Goal: Task Accomplishment & Management: Manage account settings

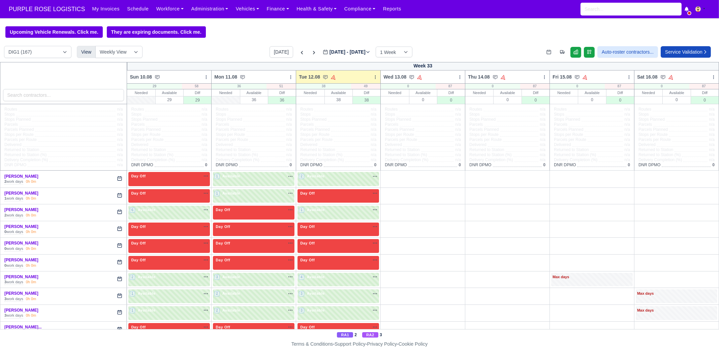
click at [86, 104] on div at bounding box center [63, 83] width 127 height 42
click at [84, 100] on input "search" at bounding box center [63, 95] width 121 height 12
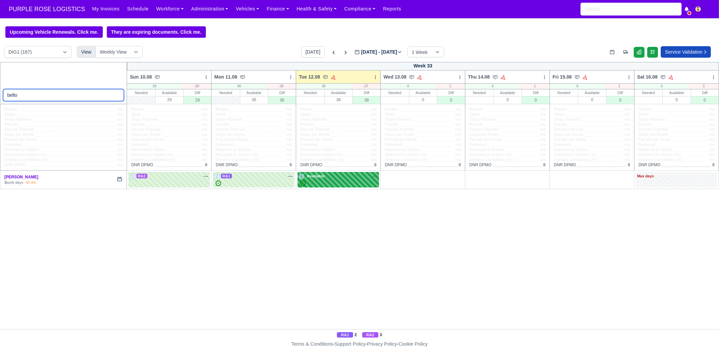
type input "bello"
click at [334, 185] on div "✓" at bounding box center [338, 183] width 79 height 6
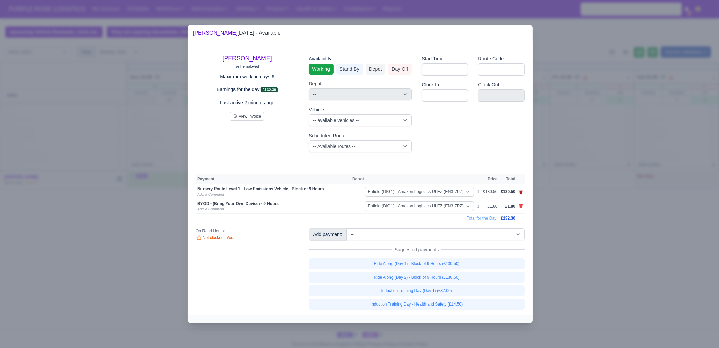
click at [521, 192] on icon at bounding box center [521, 191] width 4 height 4
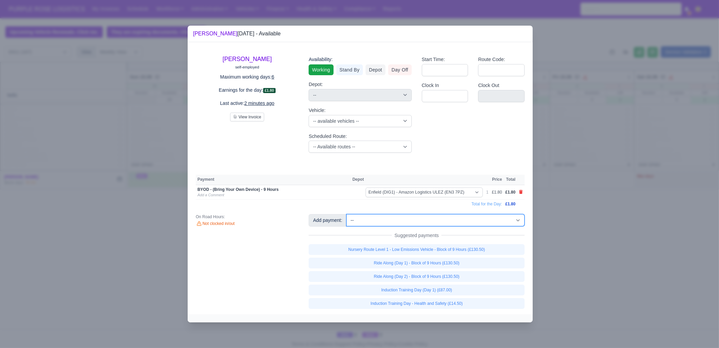
click at [448, 219] on select "-- Additional Hour Support (£14.50) Additional Stop Support (£1.00) BYOD - (Bri…" at bounding box center [435, 220] width 178 height 12
select select "65"
click at [346, 214] on select "-- Additional Hour Support (£14.50) Additional Stop Support (£1.00) BYOD - (Bri…" at bounding box center [435, 220] width 178 height 12
select select "1"
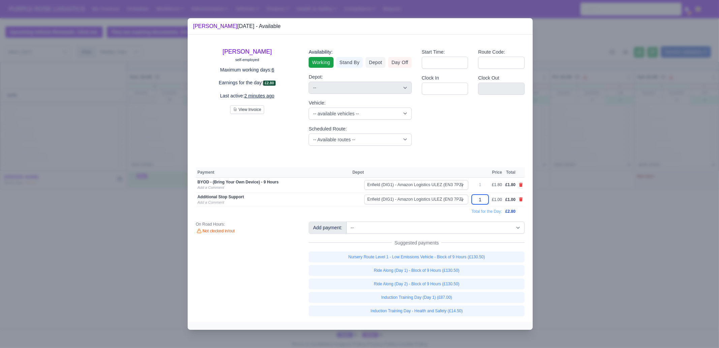
click at [483, 198] on input "1" at bounding box center [480, 199] width 17 height 10
click at [483, 197] on input "1" at bounding box center [480, 199] width 17 height 10
type input "4"
type input "60"
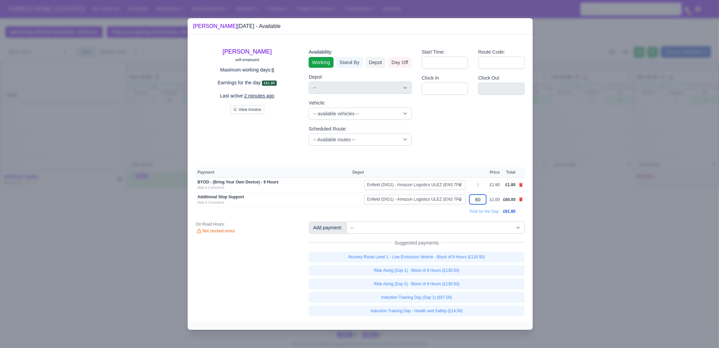
type input "60"
click at [597, 277] on div at bounding box center [359, 174] width 719 height 348
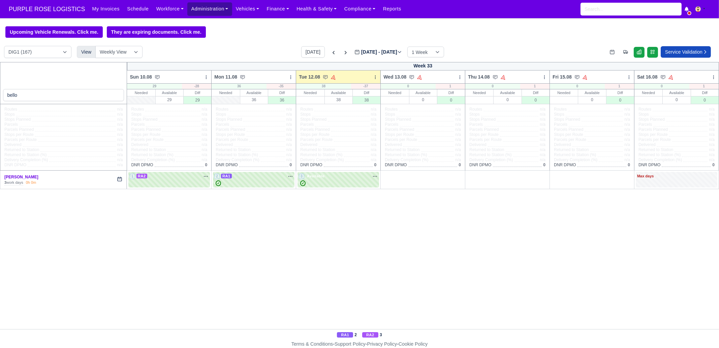
drag, startPoint x: 198, startPoint y: 8, endPoint x: 198, endPoint y: 15, distance: 6.7
click at [198, 8] on link "Administration" at bounding box center [209, 8] width 44 height 13
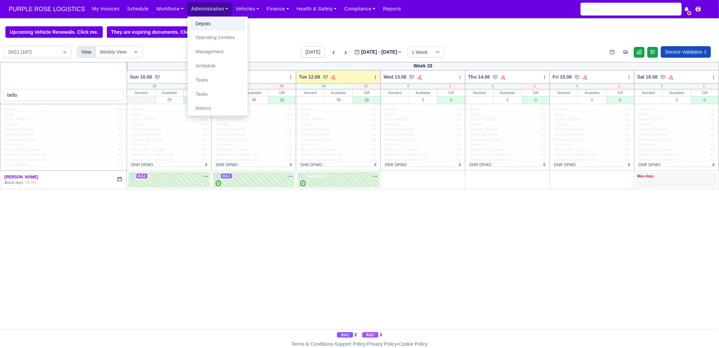
click at [199, 23] on link "Depots" at bounding box center [217, 24] width 55 height 14
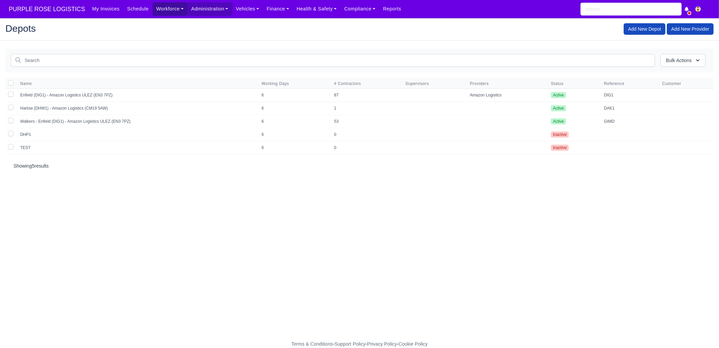
click at [161, 12] on link "Workforce" at bounding box center [170, 8] width 35 height 13
click at [158, 22] on link "Manpower" at bounding box center [183, 24] width 55 height 14
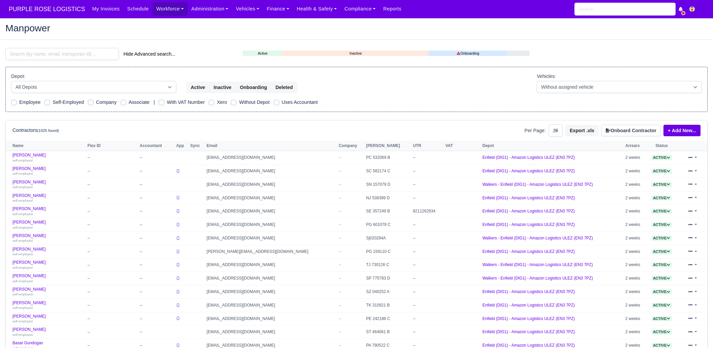
select select "25"
click at [61, 58] on input "search" at bounding box center [62, 54] width 114 height 12
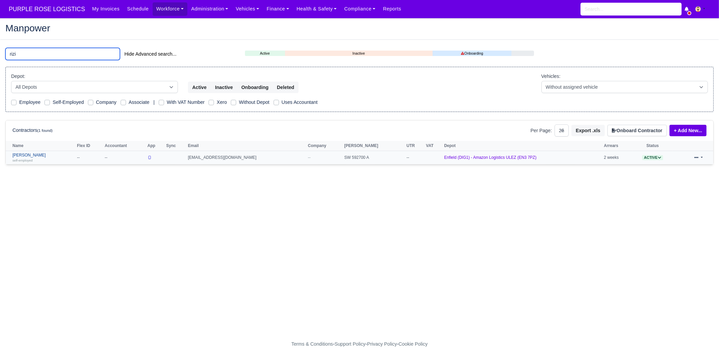
type input "rizi"
click at [31, 156] on link "Mehrshad Rizi self-employed" at bounding box center [42, 158] width 61 height 10
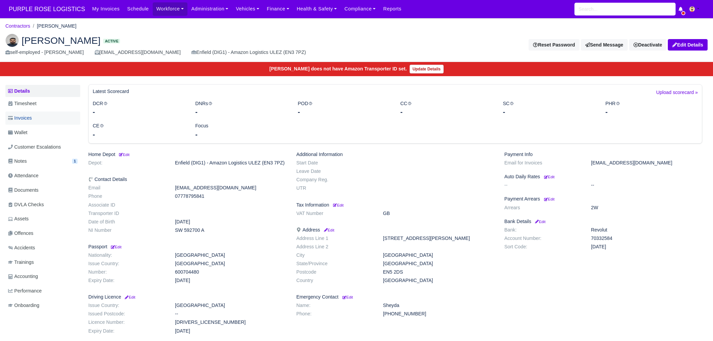
click at [41, 121] on link "Invoices" at bounding box center [42, 118] width 75 height 13
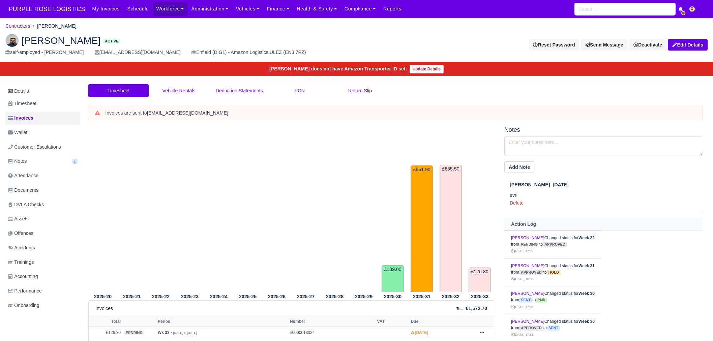
scroll to position [65, 0]
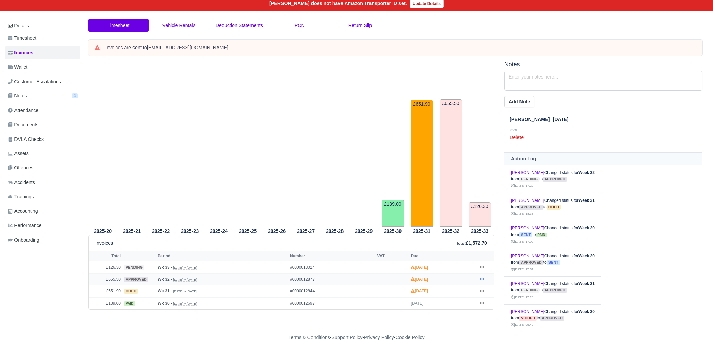
click at [477, 277] on link at bounding box center [482, 279] width 10 height 8
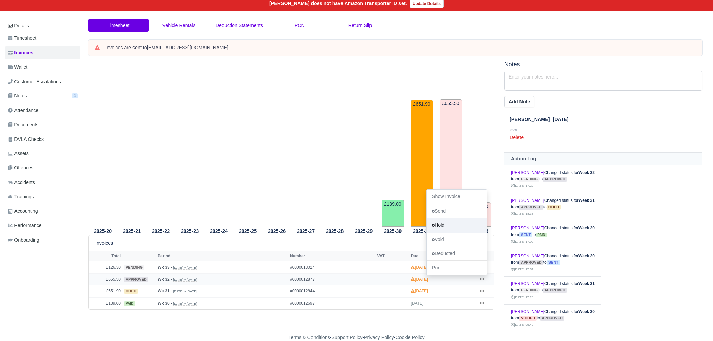
click at [446, 222] on link "Hold" at bounding box center [457, 225] width 60 height 14
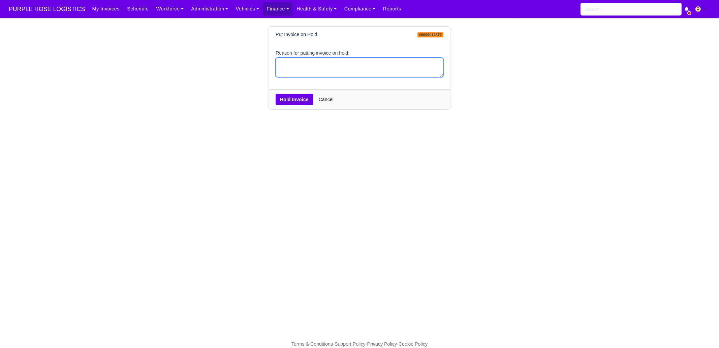
click at [316, 65] on textarea "Reason for putting invoice on hold:" at bounding box center [360, 68] width 168 height 20
type textarea "pcns"
click at [299, 100] on button "Hold Invoice" at bounding box center [294, 99] width 37 height 11
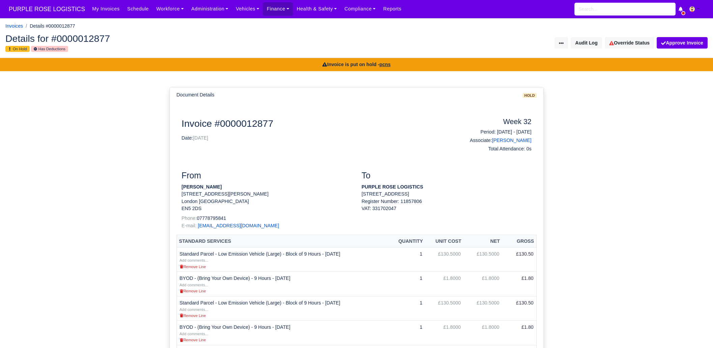
click at [57, 11] on span "PURPLE ROSE LOGISTICS" at bounding box center [46, 8] width 83 height 13
click at [170, 10] on link "Workforce" at bounding box center [170, 8] width 35 height 13
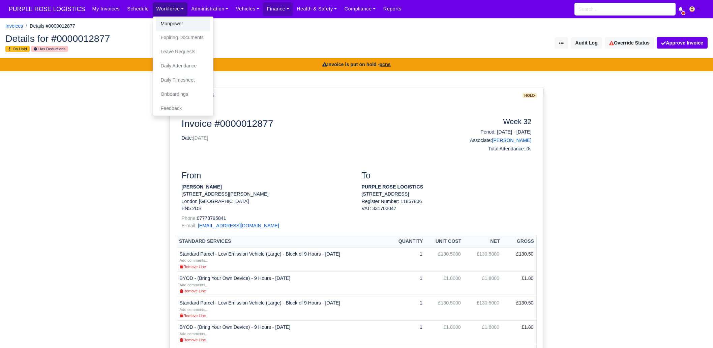
click at [162, 21] on link "Manpower" at bounding box center [183, 24] width 55 height 14
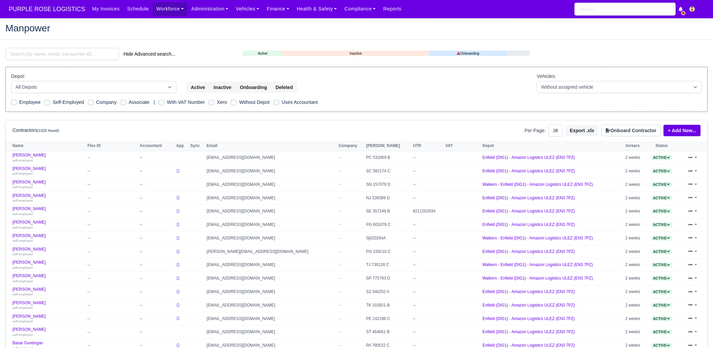
select select "25"
click at [68, 54] on input "search" at bounding box center [62, 54] width 114 height 12
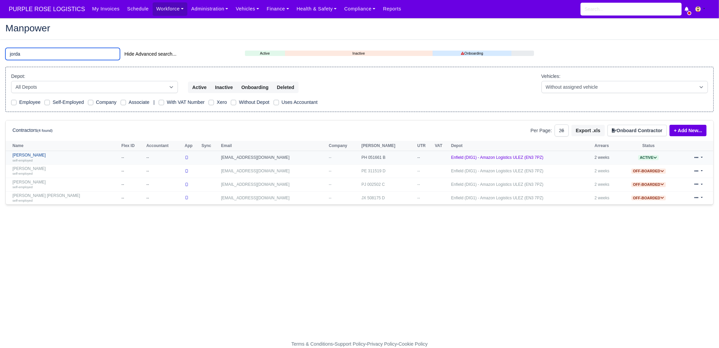
type input "jorda"
click at [42, 157] on link "Jordan Aloye self-employed" at bounding box center [64, 158] width 105 height 10
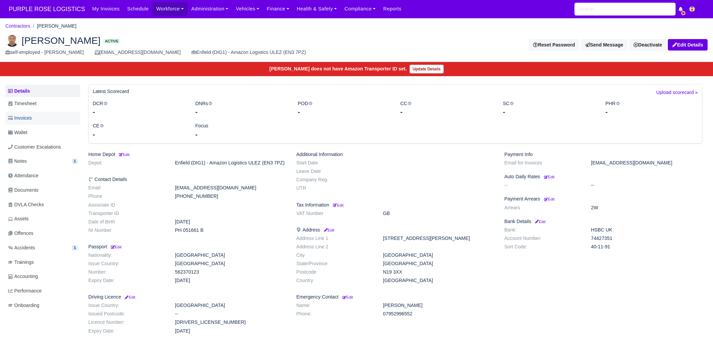
click at [33, 120] on link "Invoices" at bounding box center [42, 118] width 75 height 13
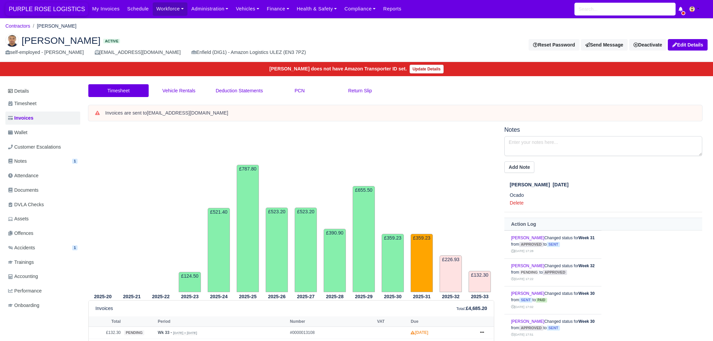
click at [62, 9] on span "PURPLE ROSE LOGISTICS" at bounding box center [46, 8] width 83 height 13
